Goal: Task Accomplishment & Management: Use online tool/utility

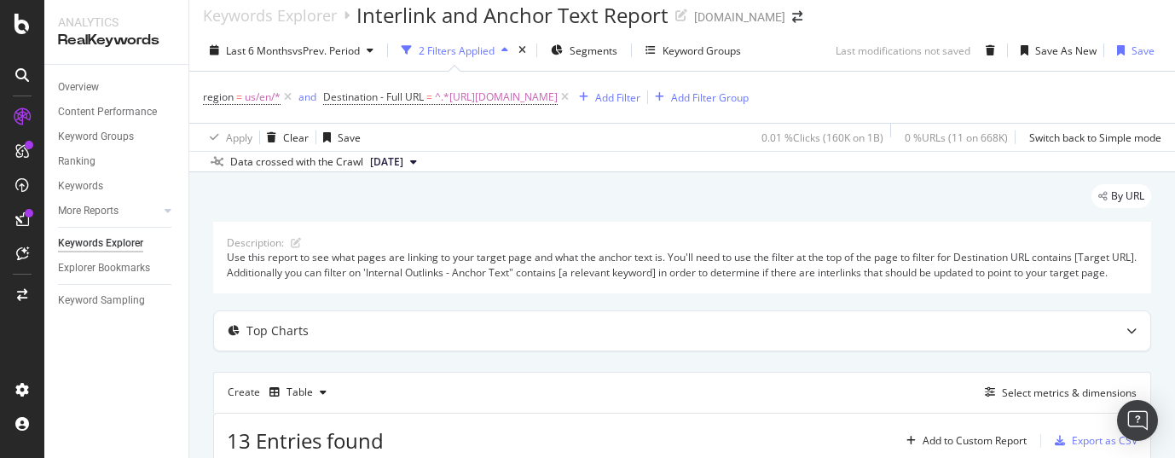
scroll to position [14, 0]
click at [572, 97] on icon at bounding box center [565, 96] width 15 height 17
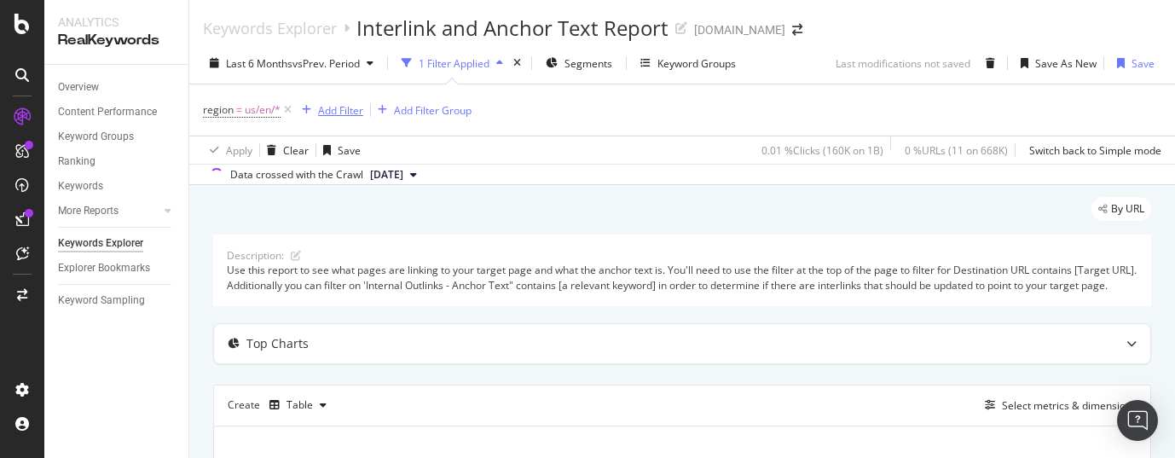
click at [346, 115] on div "Add Filter" at bounding box center [340, 110] width 45 height 15
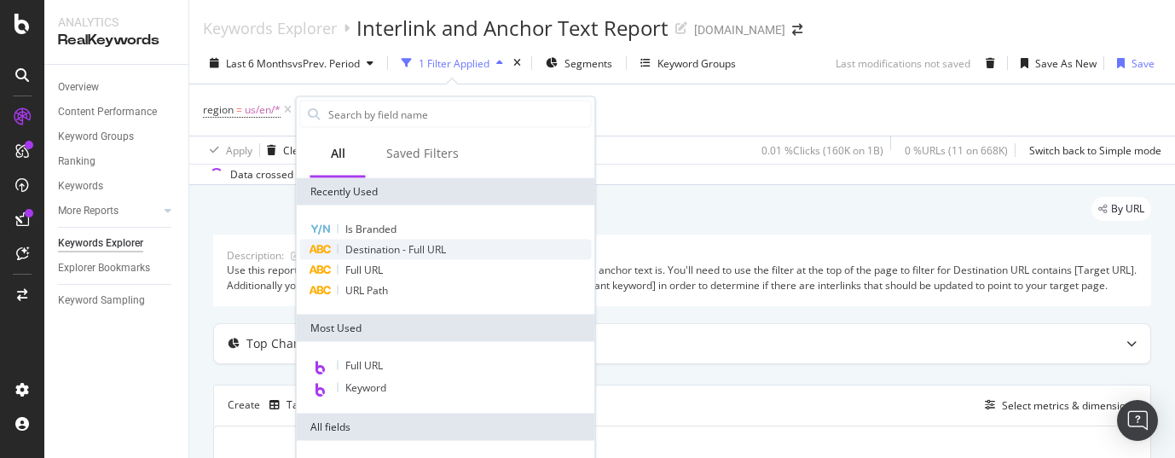
click at [375, 251] on span "Destination - Full URL" at bounding box center [395, 249] width 101 height 15
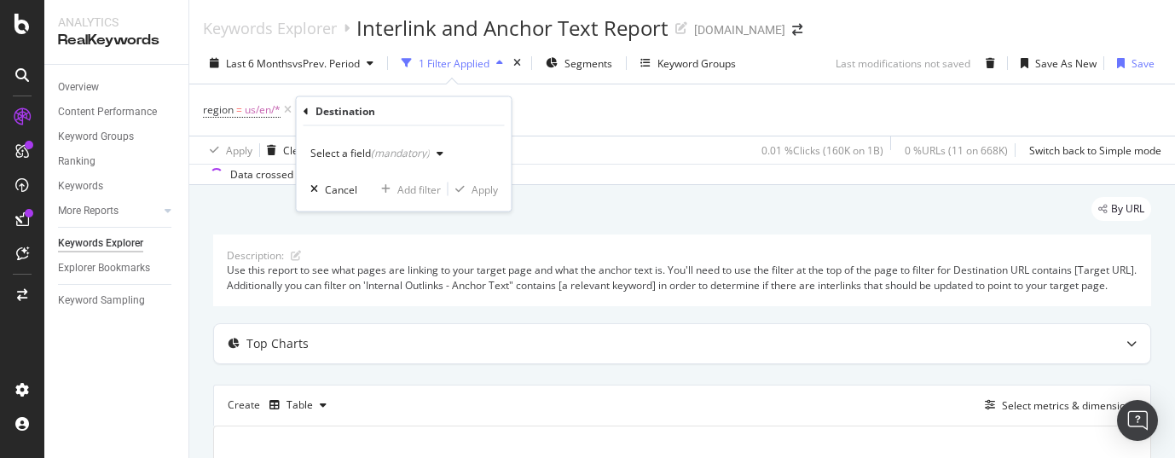
click at [439, 151] on icon "button" at bounding box center [440, 153] width 7 height 10
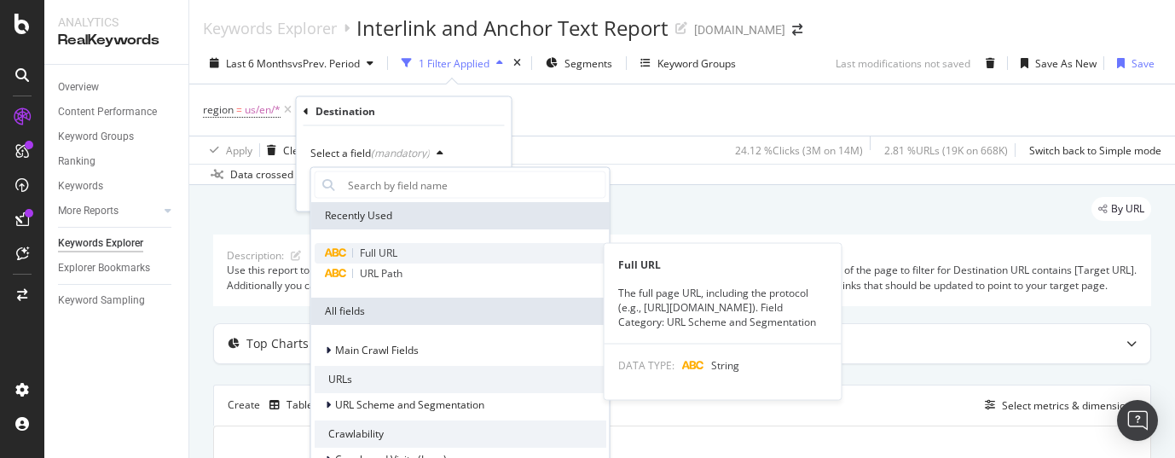
click at [380, 252] on span "Full URL" at bounding box center [379, 253] width 38 height 15
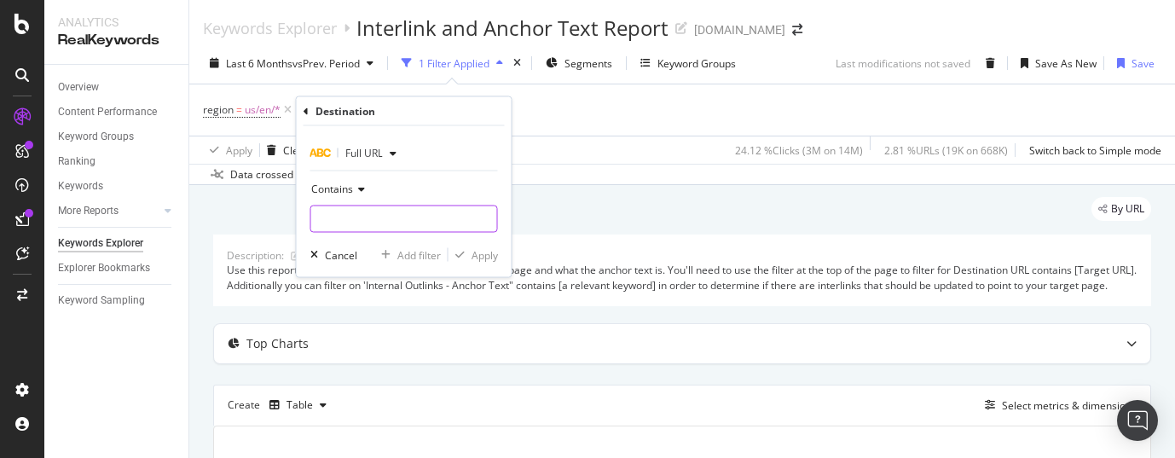
click at [385, 218] on input "text" at bounding box center [404, 219] width 186 height 27
paste input "Culture CO2 levels"
type input "Culture CO2 levels"
click at [485, 220] on icon at bounding box center [484, 219] width 9 height 12
click at [467, 218] on input "text" at bounding box center [404, 219] width 186 height 27
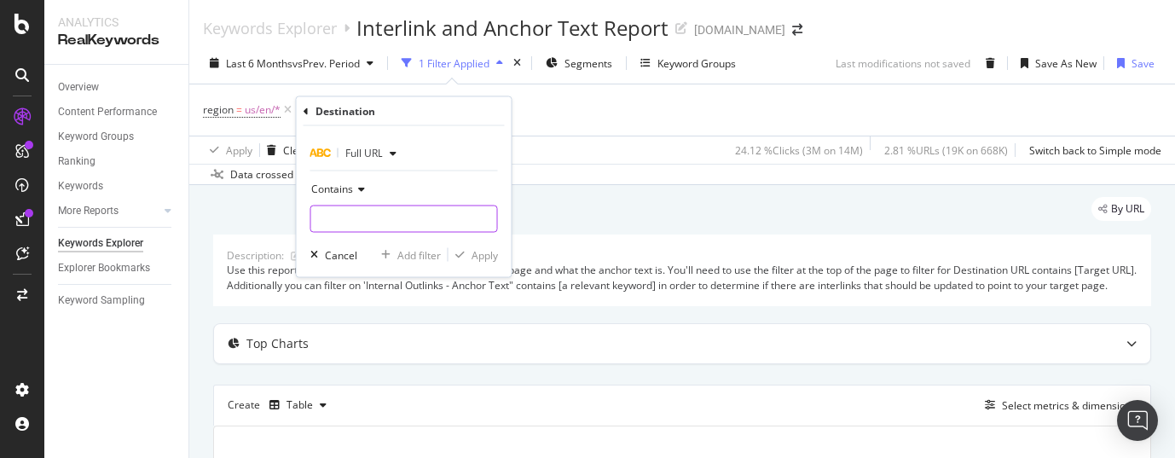
paste input "[URL][DOMAIN_NAME]"
type input "[URL][DOMAIN_NAME]"
click at [478, 257] on div "Apply" at bounding box center [485, 254] width 26 height 15
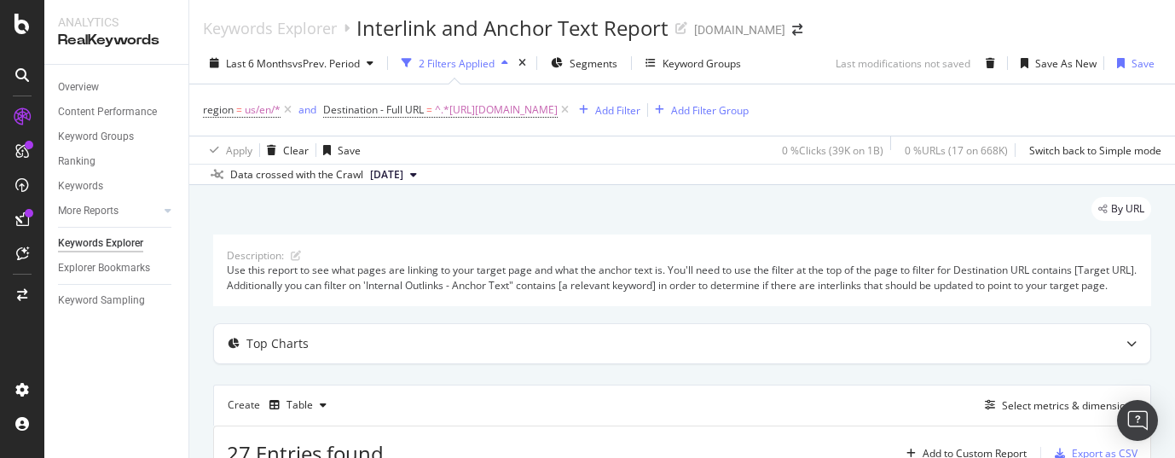
click at [1018, 184] on div "Data crossed with the Crawl [DATE]" at bounding box center [682, 174] width 986 height 20
click at [1015, 184] on div "Data crossed with the Crawl [DATE]" at bounding box center [682, 174] width 986 height 20
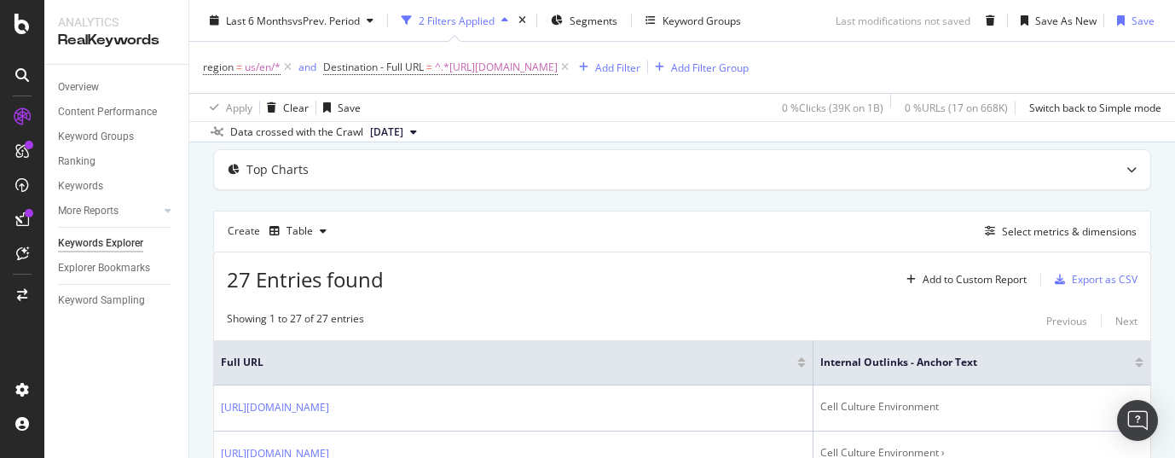
scroll to position [176, 0]
click at [1095, 285] on div "Export as CSV" at bounding box center [1105, 277] width 66 height 15
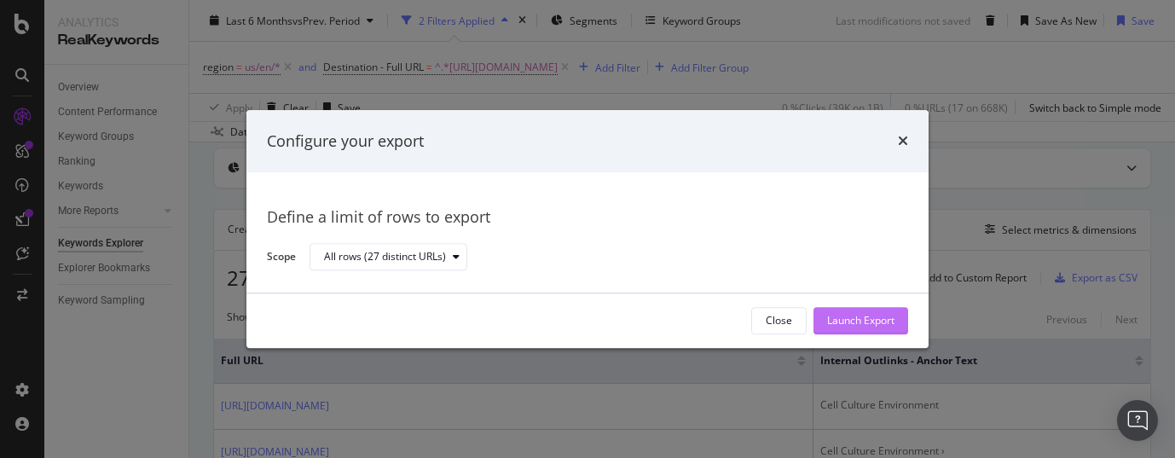
click at [839, 321] on div "Launch Export" at bounding box center [860, 321] width 67 height 15
